Goal: Task Accomplishment & Management: Use online tool/utility

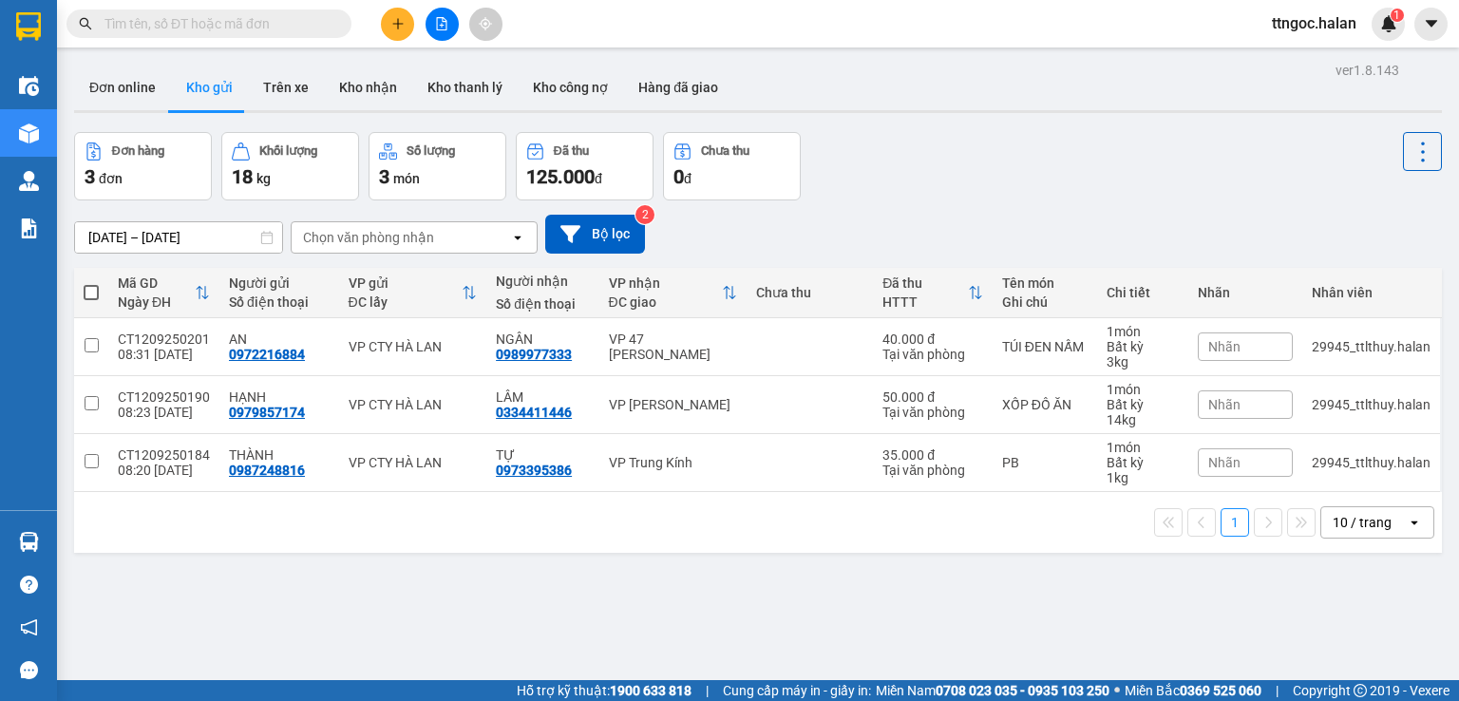
click at [201, 15] on input "text" at bounding box center [217, 23] width 224 height 21
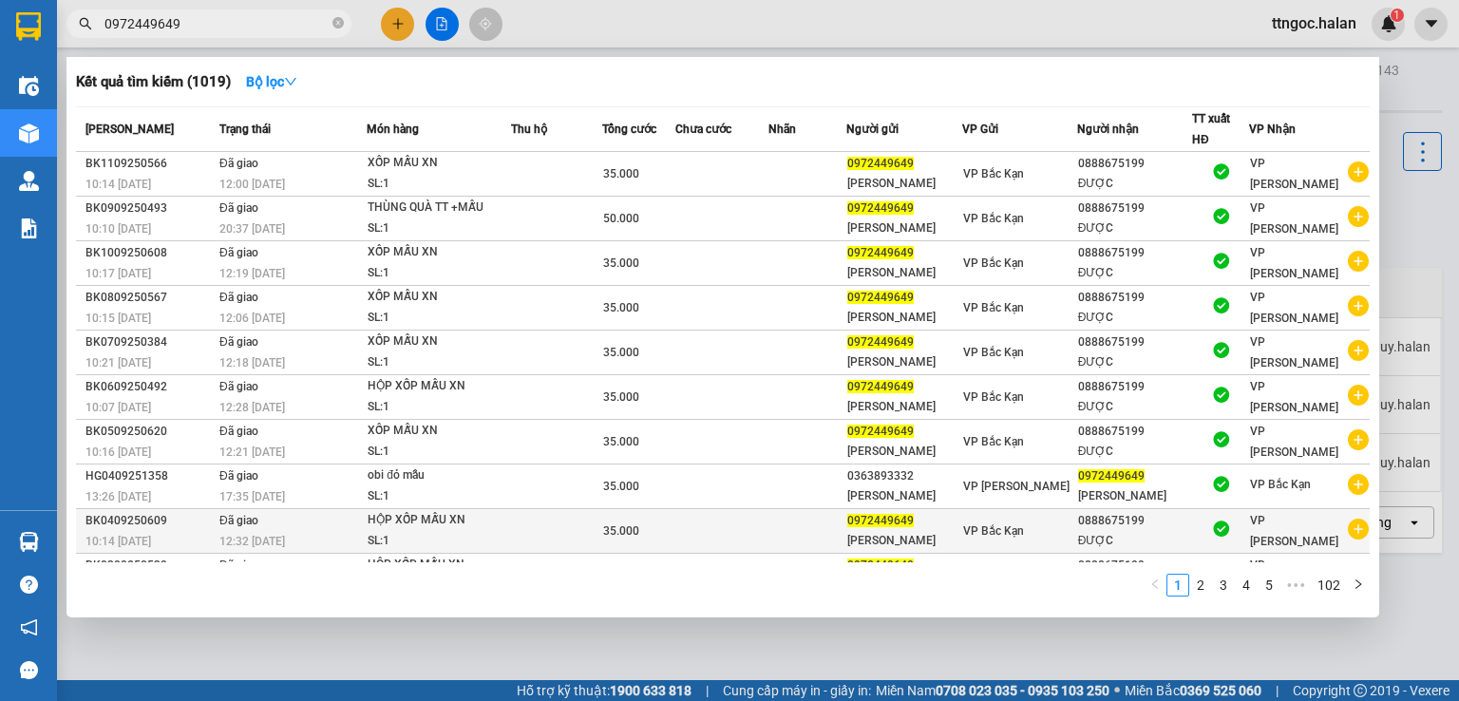
type input "0972449649"
click at [904, 518] on span "0972449649" at bounding box center [880, 520] width 67 height 13
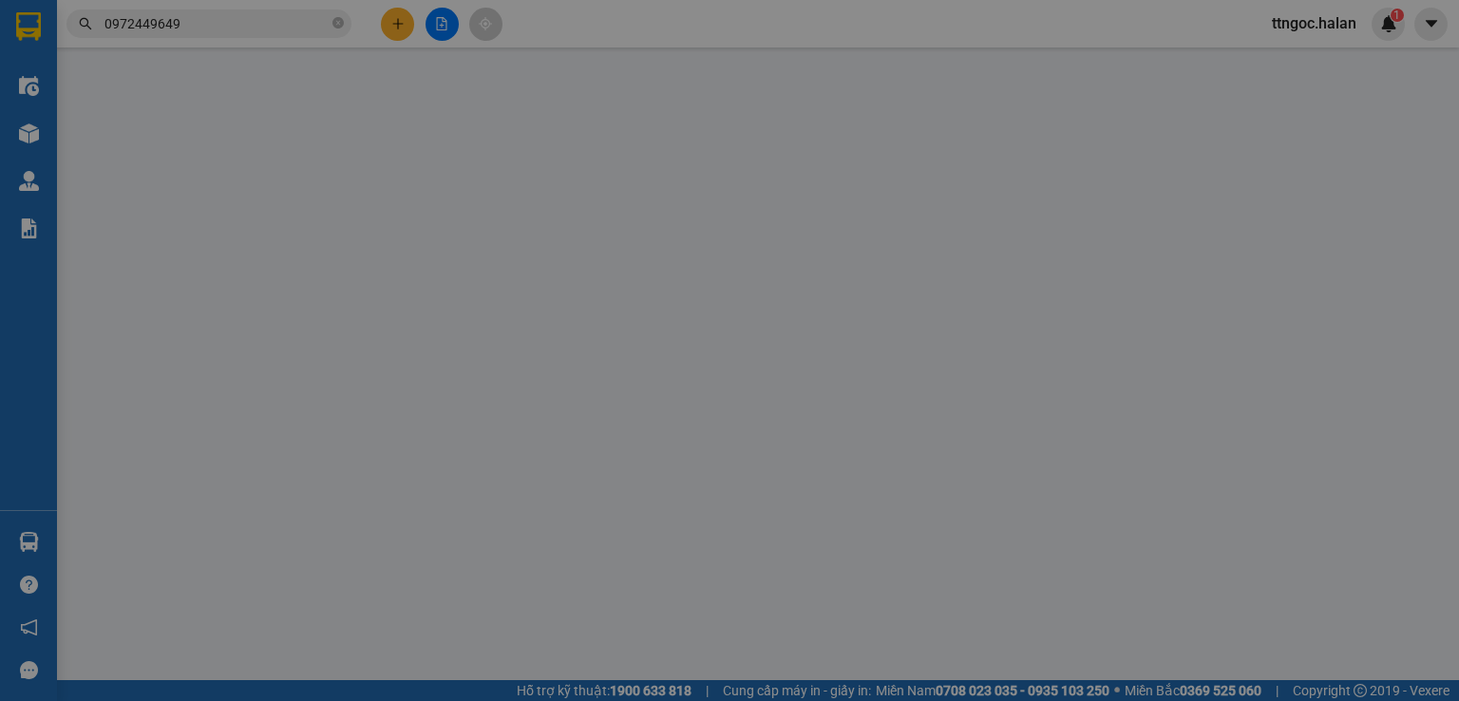
type input "0972449649"
type input "[PERSON_NAME]"
type input "0888675199"
type input "ĐƯỢC"
type input "35.000"
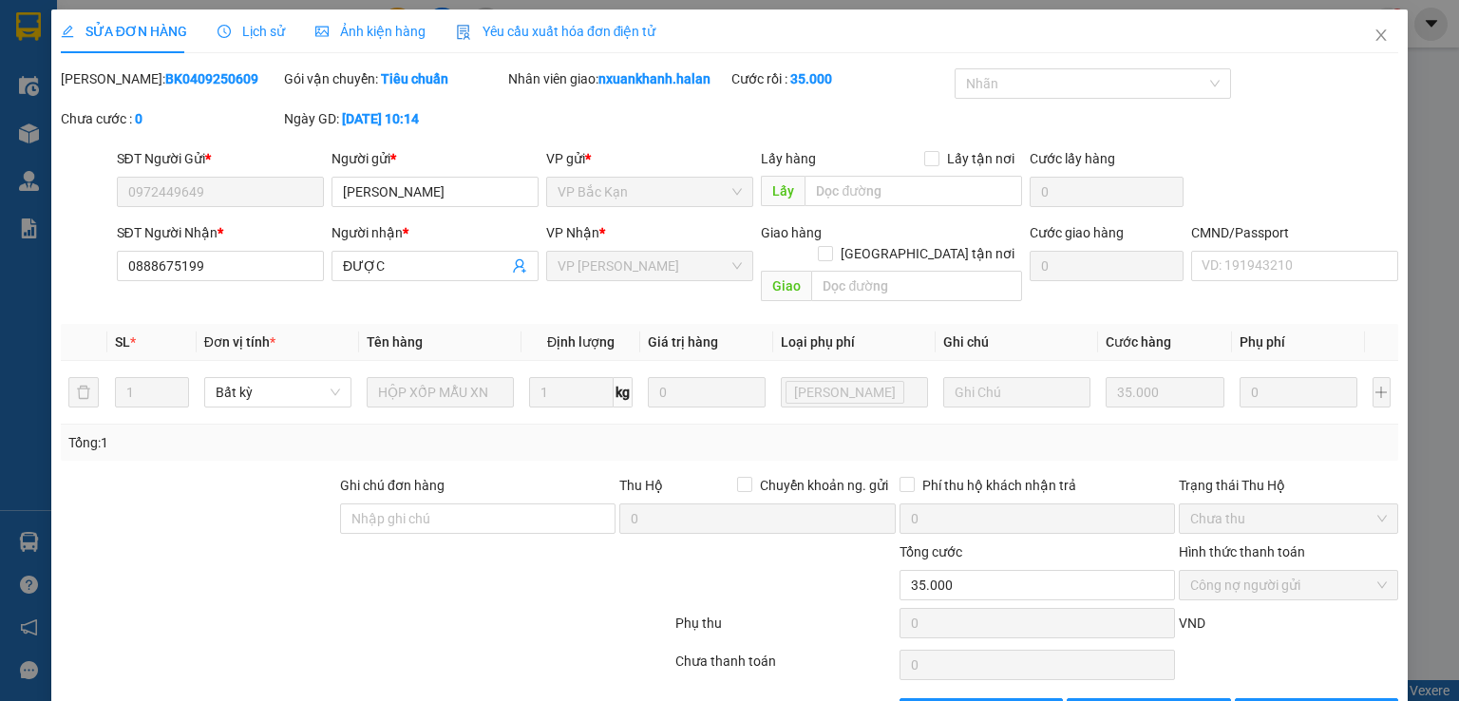
click at [561, 34] on span "Yêu cầu xuất hóa đơn điện tử" at bounding box center [556, 31] width 200 height 15
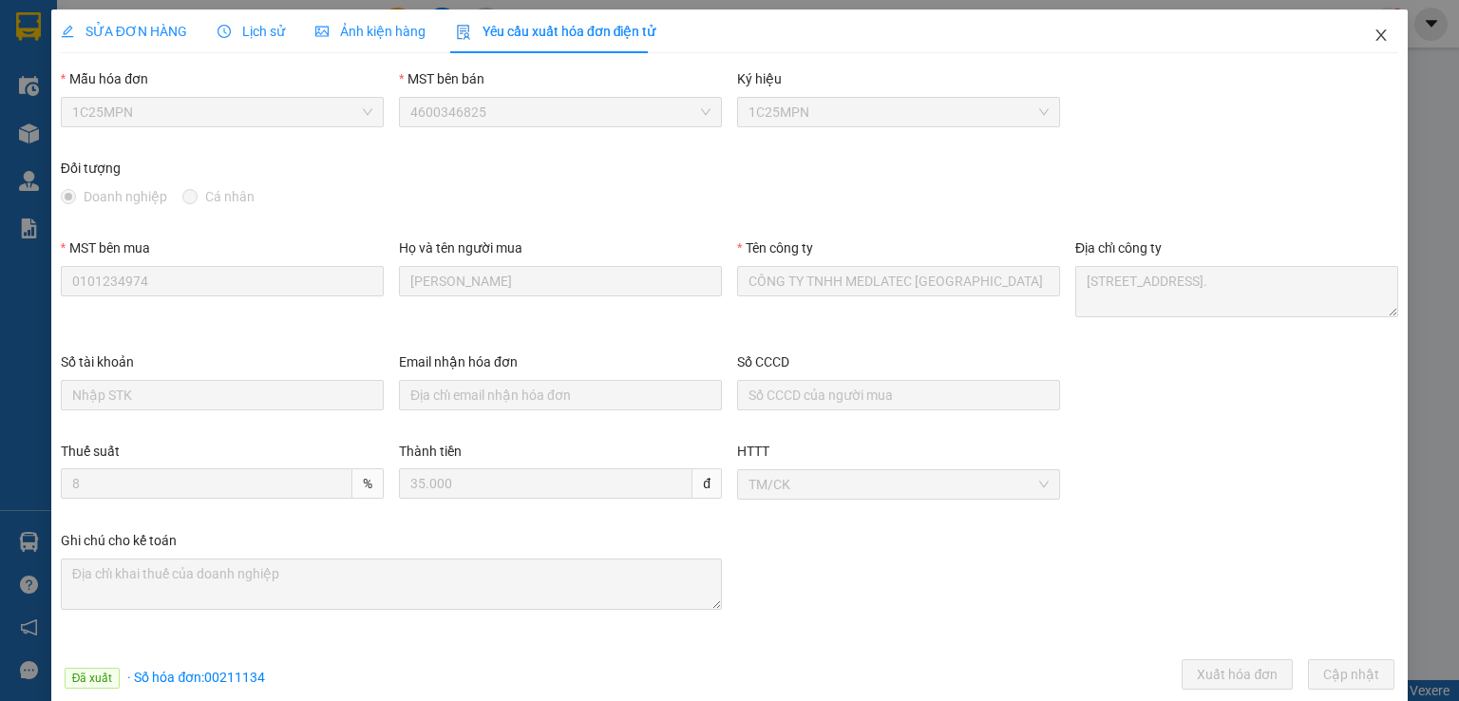
click at [1374, 28] on icon "close" at bounding box center [1381, 35] width 15 height 15
